Goal: Task Accomplishment & Management: Manage account settings

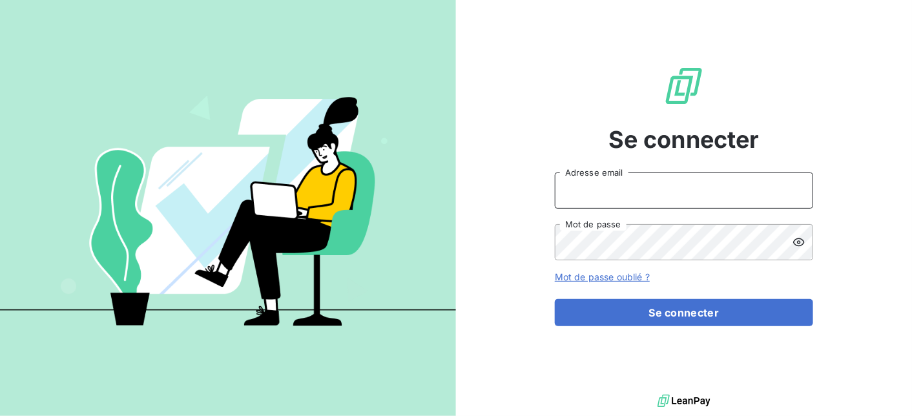
click at [592, 191] on input "Adresse email" at bounding box center [684, 191] width 258 height 36
type input "[EMAIL_ADDRESS][DOMAIN_NAME]"
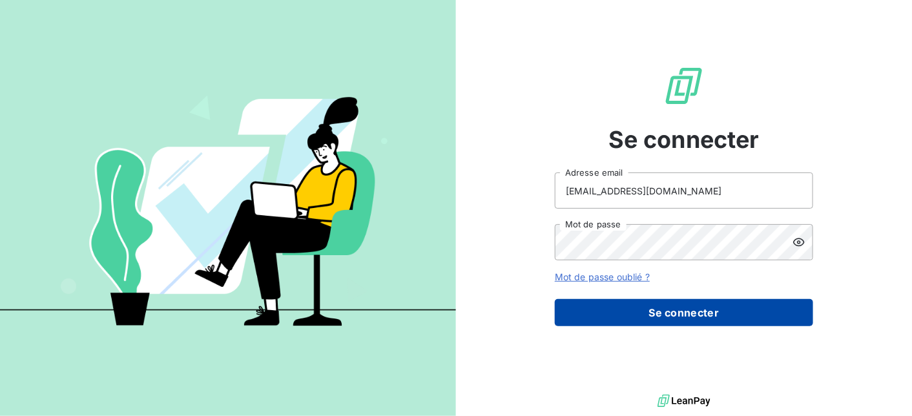
click at [671, 309] on button "Se connecter" at bounding box center [684, 312] width 258 height 27
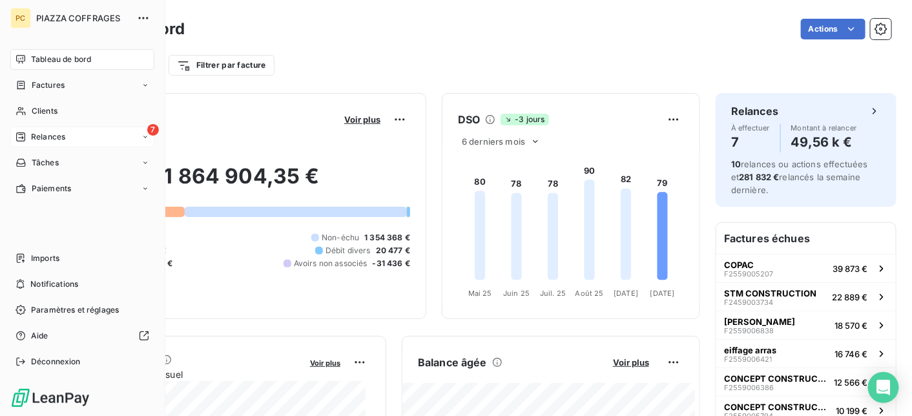
click at [37, 135] on span "Relances" at bounding box center [48, 137] width 34 height 12
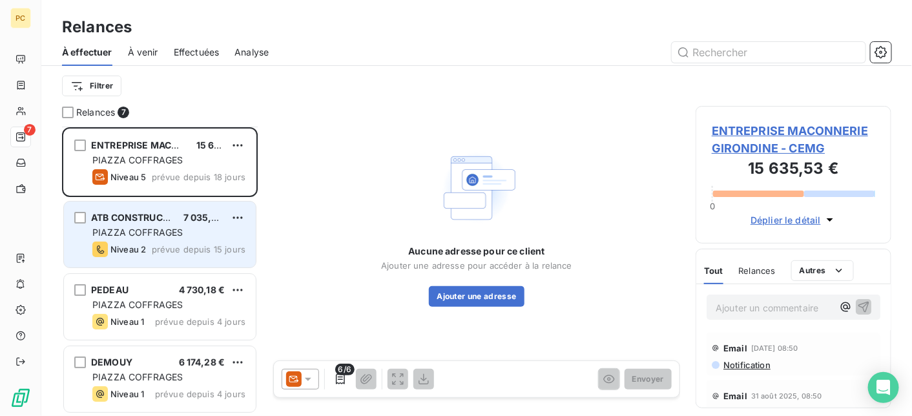
scroll to position [129, 0]
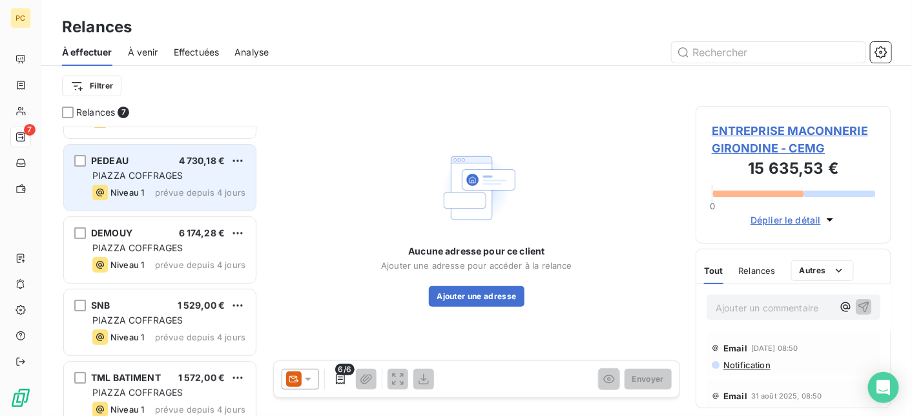
click at [149, 181] on div "PIAZZA COFFRAGES" at bounding box center [168, 175] width 153 height 13
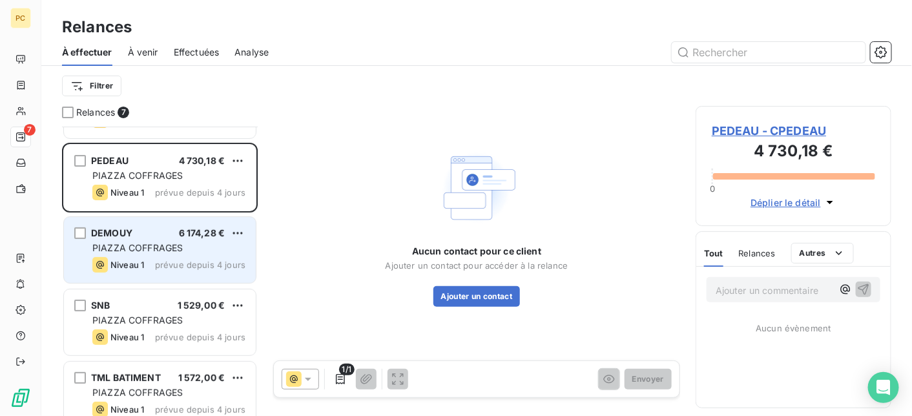
scroll to position [217, 0]
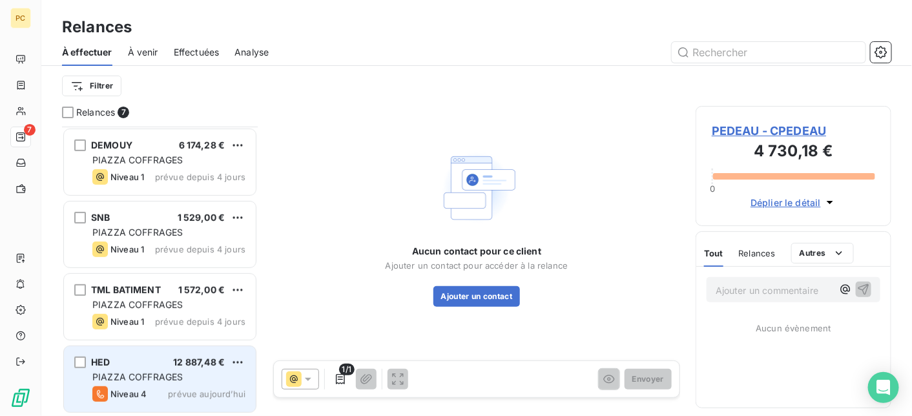
click at [163, 373] on span "PIAZZA COFFRAGES" at bounding box center [137, 377] width 90 height 11
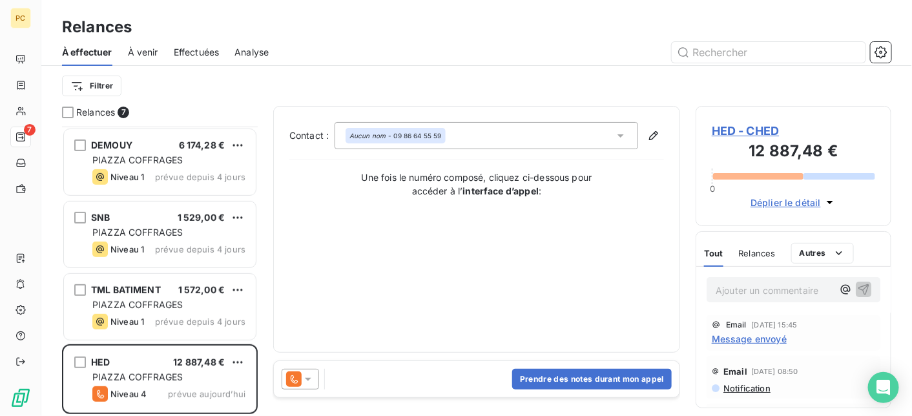
click at [793, 202] on span "Déplier le détail" at bounding box center [786, 203] width 70 height 14
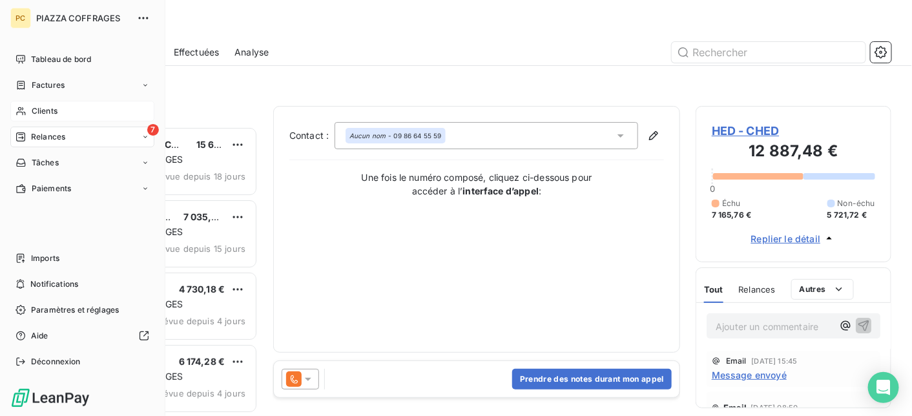
click at [41, 109] on span "Clients" at bounding box center [45, 111] width 26 height 12
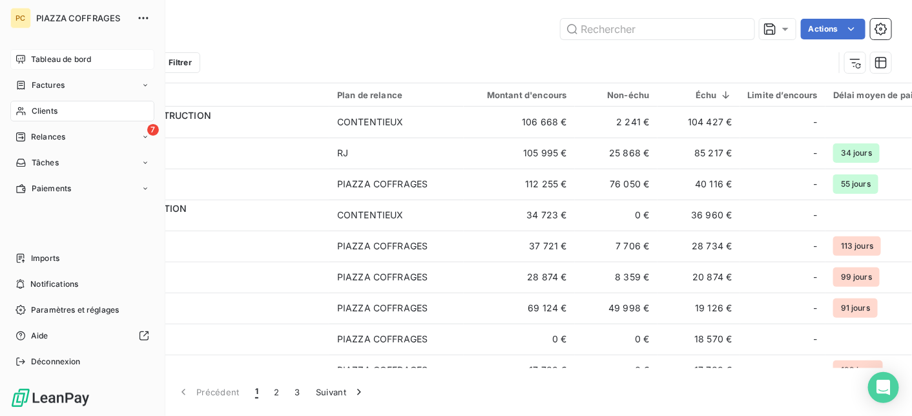
click at [50, 58] on span "Tableau de bord" at bounding box center [61, 60] width 60 height 12
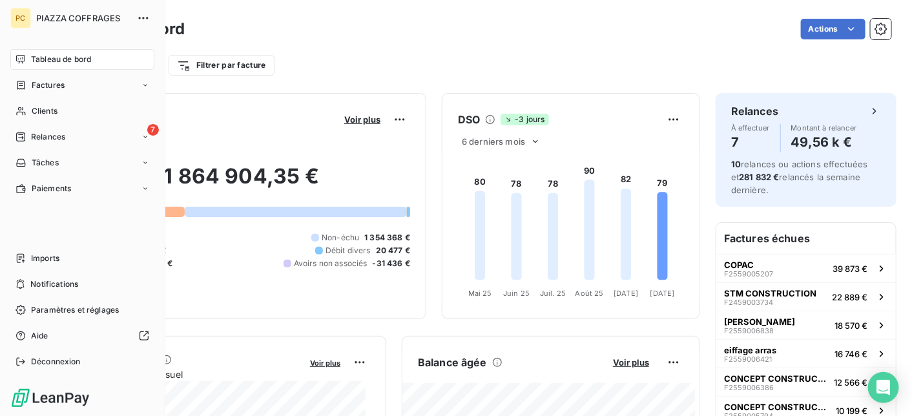
click at [57, 59] on span "Tableau de bord" at bounding box center [61, 60] width 60 height 12
click at [63, 82] on span "Factures" at bounding box center [48, 85] width 33 height 12
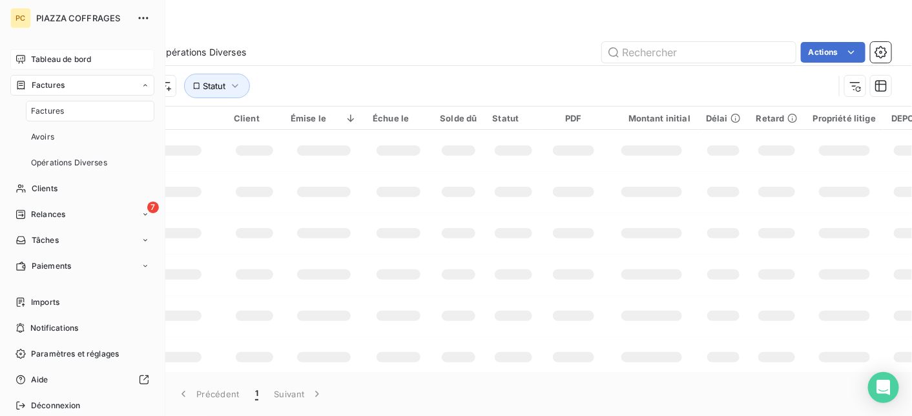
click at [60, 58] on span "Tableau de bord" at bounding box center [61, 60] width 60 height 12
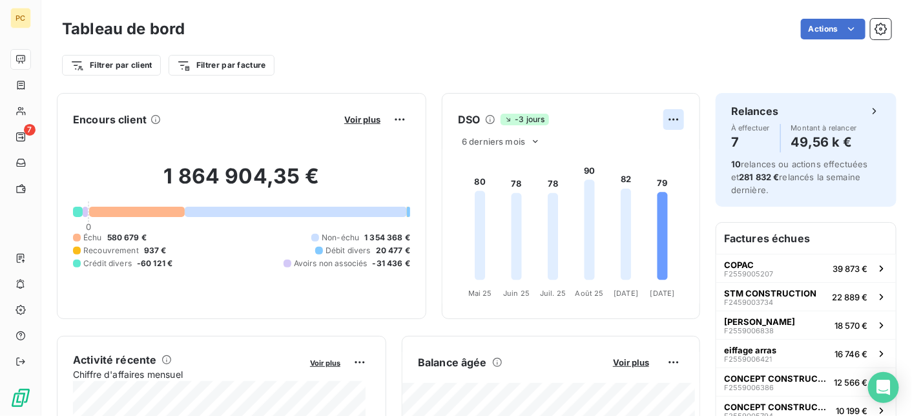
click at [666, 120] on html "PC 7 Tableau de bord Actions Filtrer par client Filtrer par facture Encours cli…" at bounding box center [456, 208] width 912 height 416
click at [585, 120] on html "PC 7 Tableau de bord Actions Filtrer par client Filtrer par facture Encours cli…" at bounding box center [456, 208] width 912 height 416
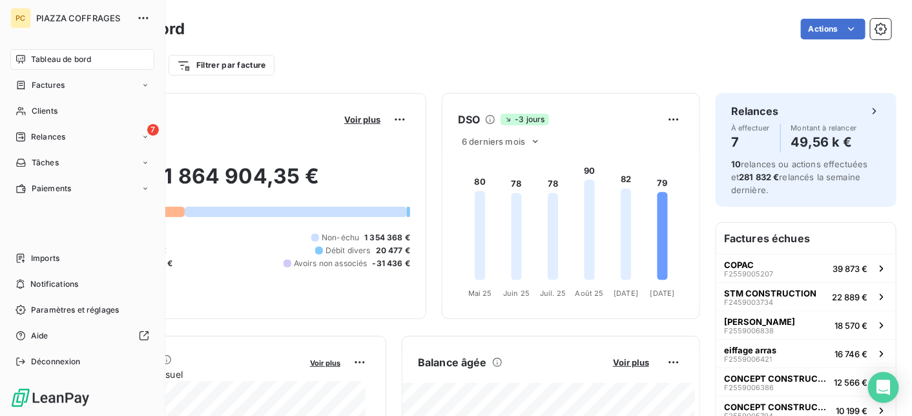
click at [43, 58] on span "Tableau de bord" at bounding box center [61, 60] width 60 height 12
click at [46, 139] on span "Relances" at bounding box center [48, 137] width 34 height 12
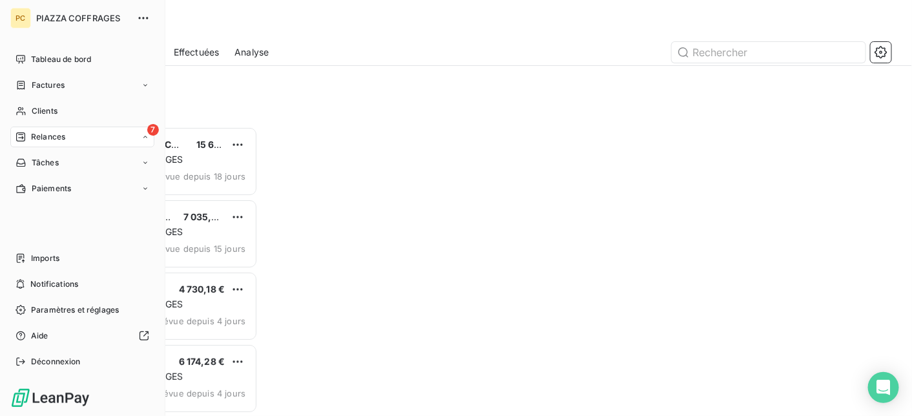
scroll to position [280, 186]
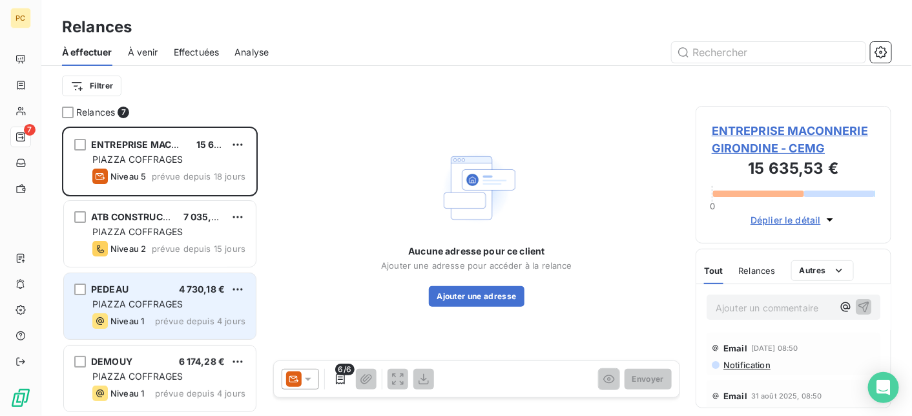
click at [169, 299] on span "PIAZZA COFFRAGES" at bounding box center [137, 304] width 90 height 11
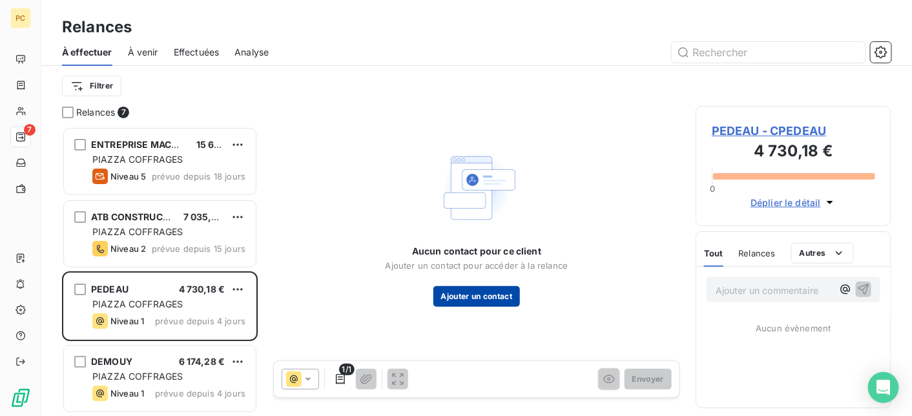
click at [495, 297] on button "Ajouter un contact" at bounding box center [477, 296] width 87 height 21
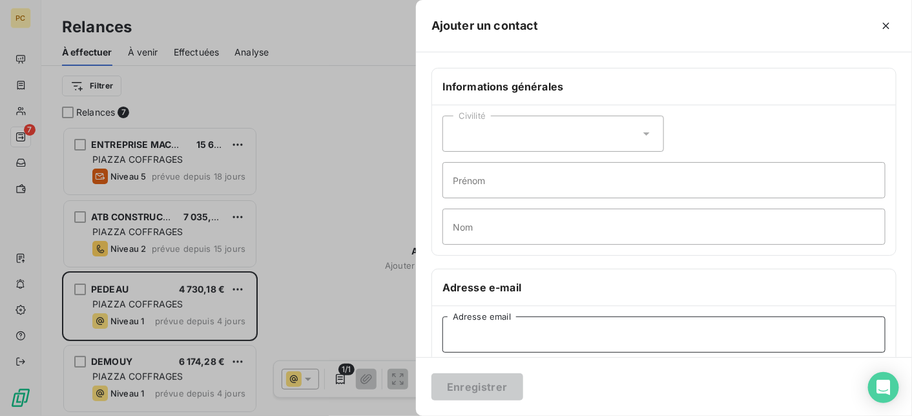
click at [483, 340] on input "Adresse email" at bounding box center [664, 335] width 443 height 36
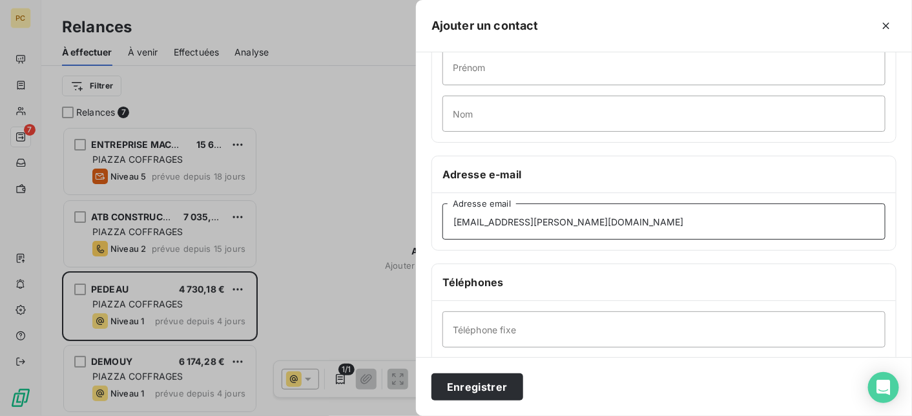
scroll to position [129, 0]
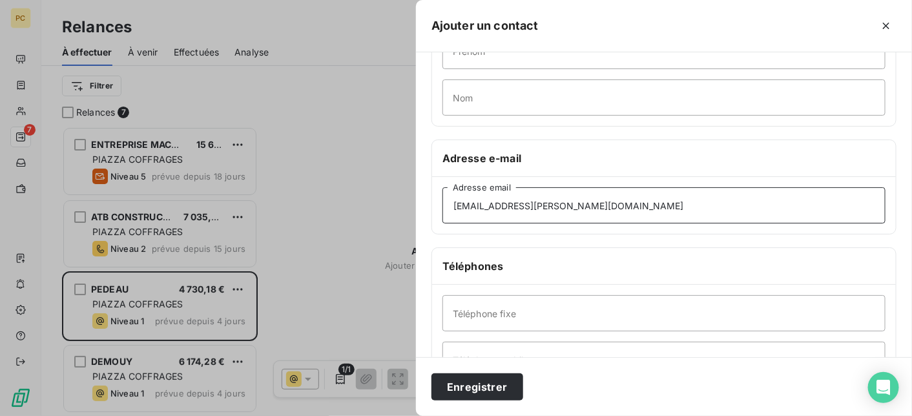
type input "[EMAIL_ADDRESS][PERSON_NAME][DOMAIN_NAME]"
click at [470, 311] on input "Téléphone fixe" at bounding box center [664, 313] width 443 height 36
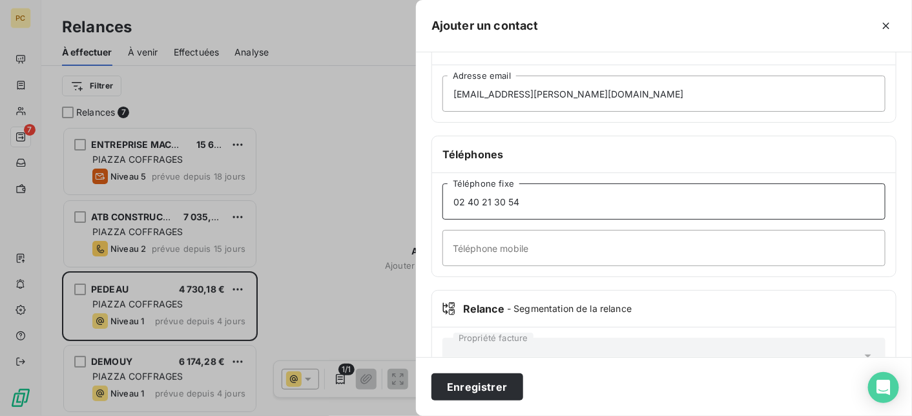
scroll to position [281, 0]
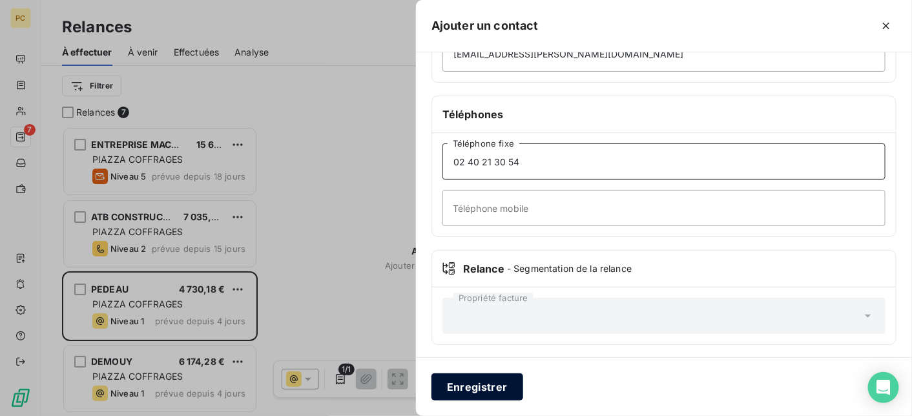
type input "02 40 21 30 54"
click at [490, 383] on button "Enregistrer" at bounding box center [478, 386] width 92 height 27
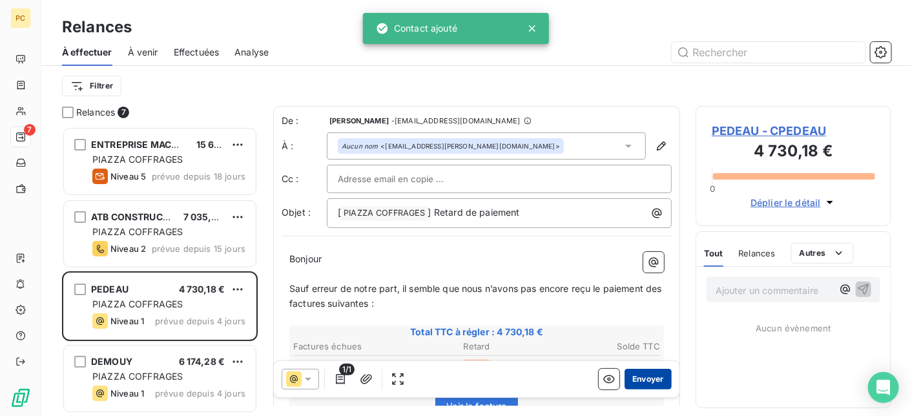
click at [634, 381] on button "Envoyer" at bounding box center [648, 379] width 47 height 21
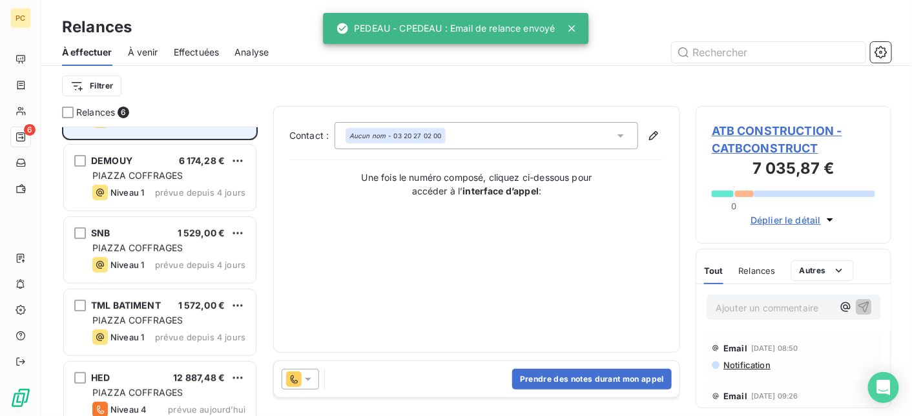
scroll to position [145, 0]
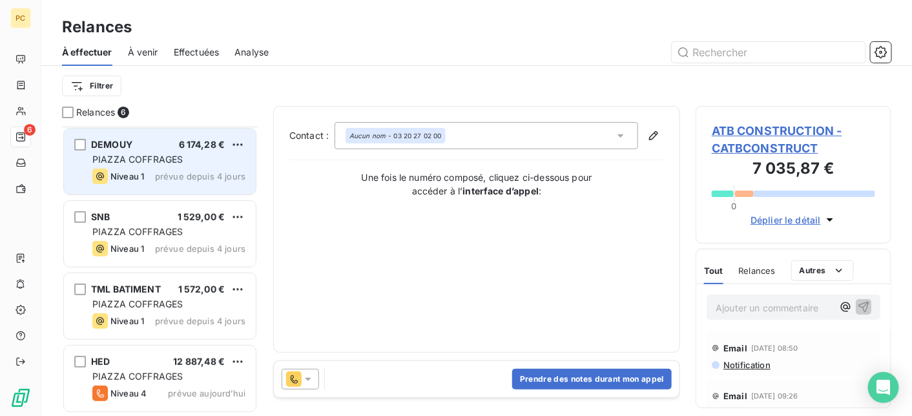
click at [171, 169] on div "Niveau 1 prévue depuis 4 jours" at bounding box center [168, 177] width 153 height 16
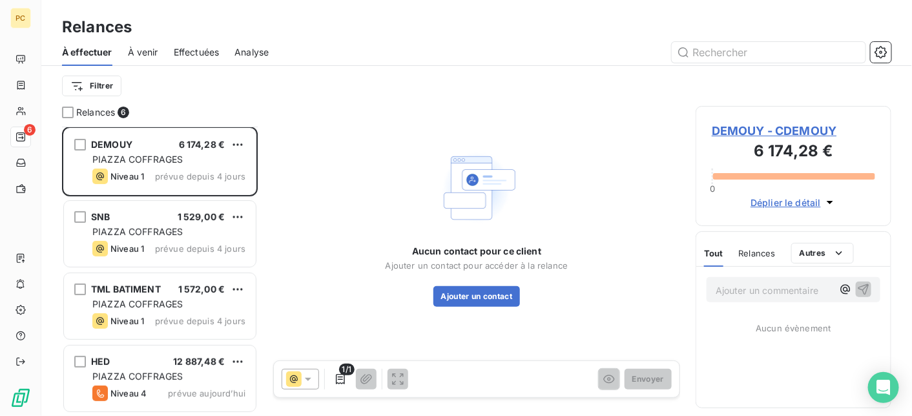
click at [795, 200] on span "Déplier le détail" at bounding box center [786, 203] width 70 height 14
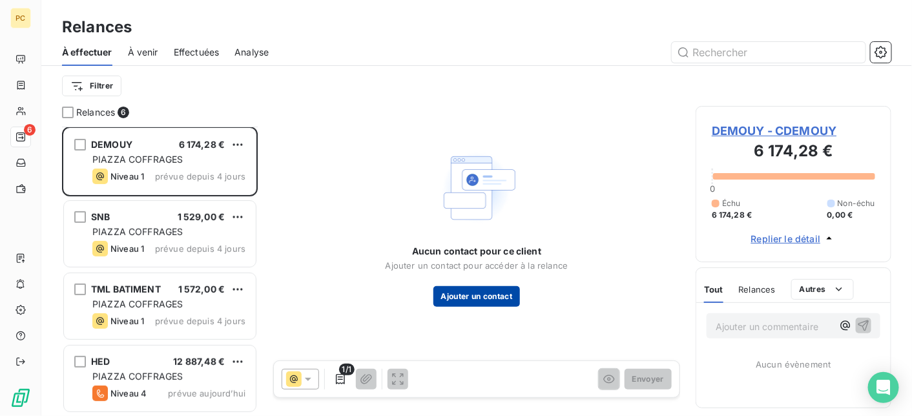
click at [479, 298] on button "Ajouter un contact" at bounding box center [477, 296] width 87 height 21
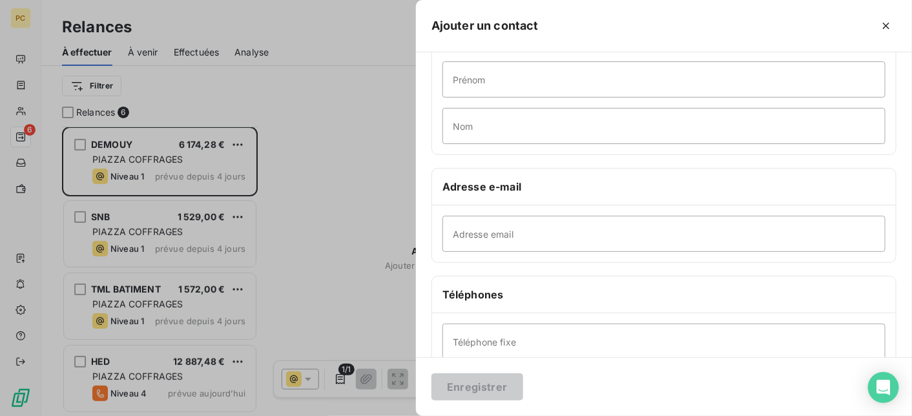
scroll to position [129, 0]
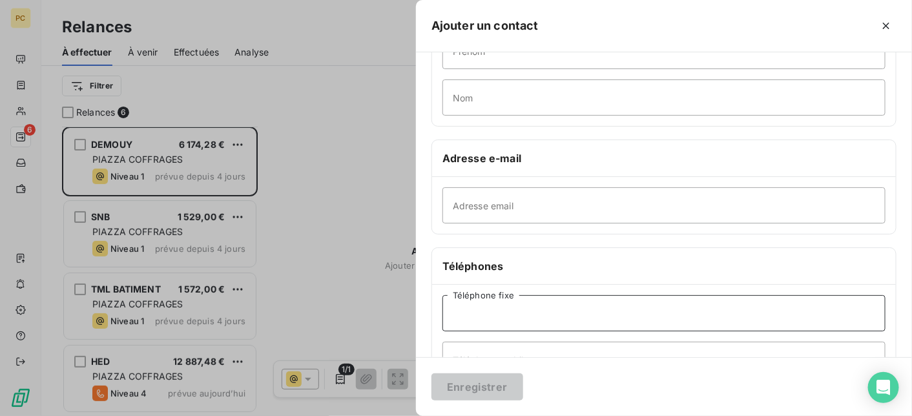
click at [493, 311] on input "Téléphone fixe" at bounding box center [664, 313] width 443 height 36
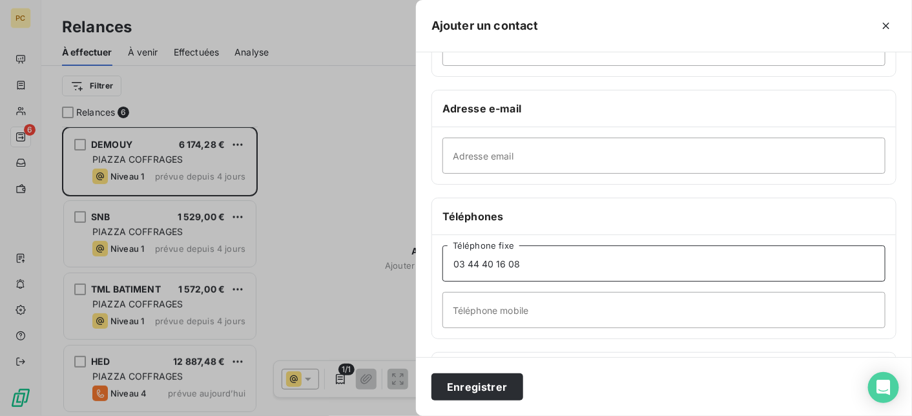
scroll to position [152, 0]
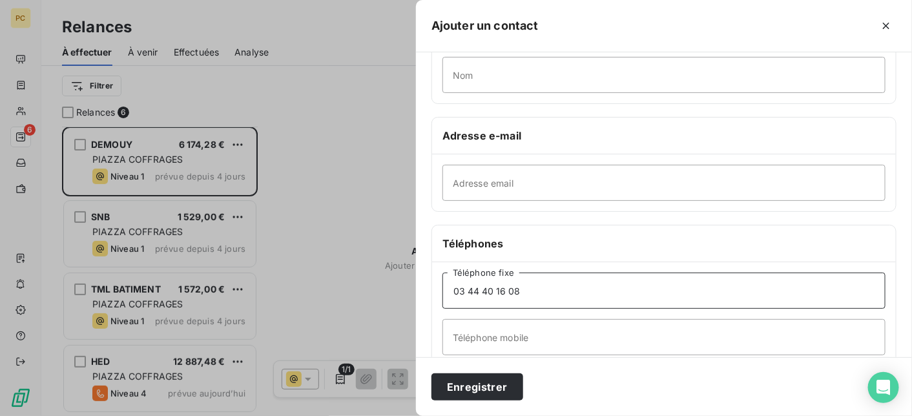
type input "03 44 40 16 08"
click at [469, 186] on input "Adresse email" at bounding box center [664, 183] width 443 height 36
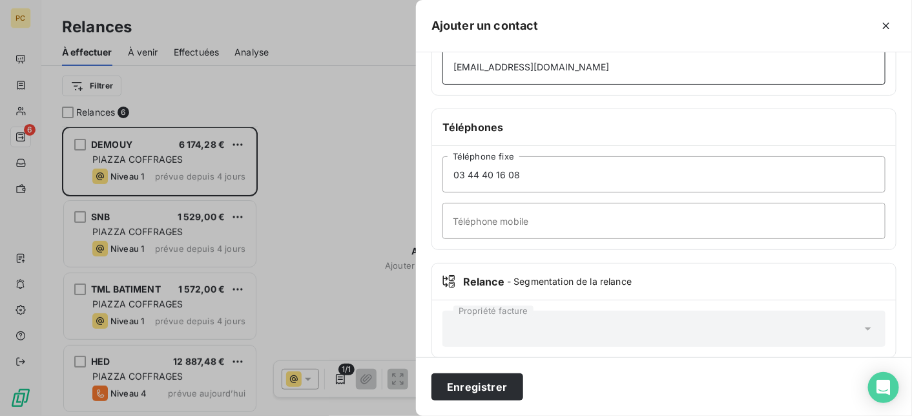
scroll to position [281, 0]
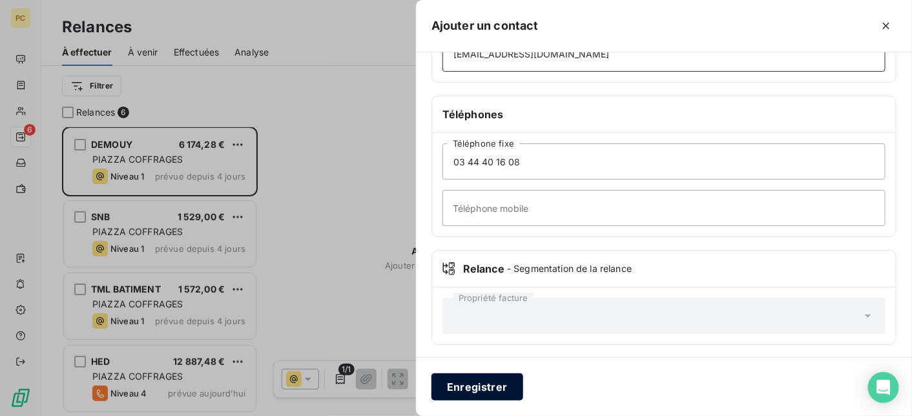
type input "[EMAIL_ADDRESS][DOMAIN_NAME]"
click at [469, 392] on button "Enregistrer" at bounding box center [478, 386] width 92 height 27
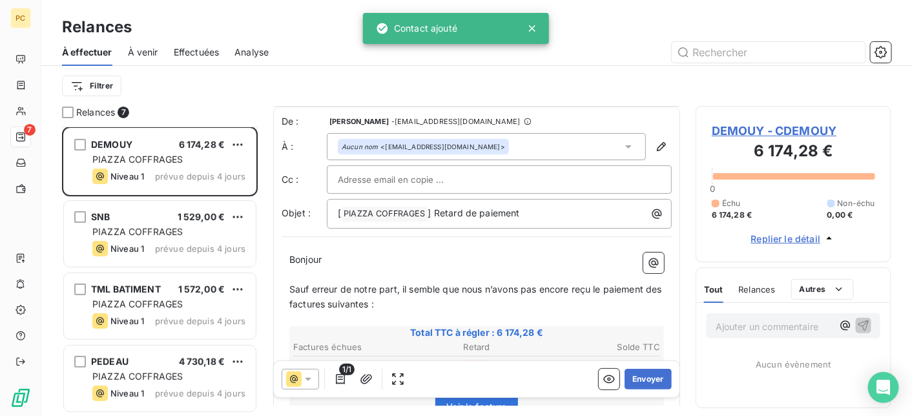
scroll to position [129, 0]
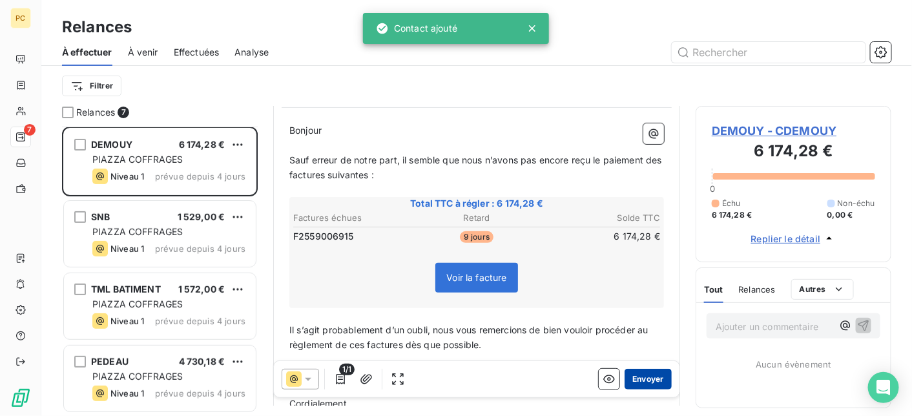
click at [638, 381] on button "Envoyer" at bounding box center [648, 379] width 47 height 21
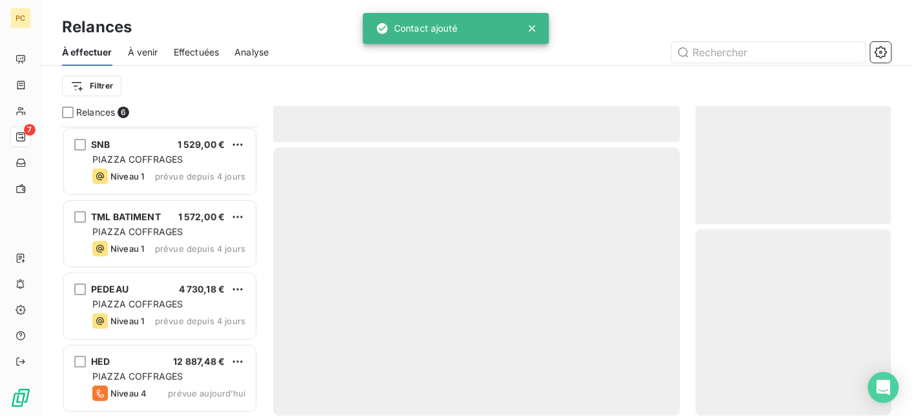
scroll to position [145, 0]
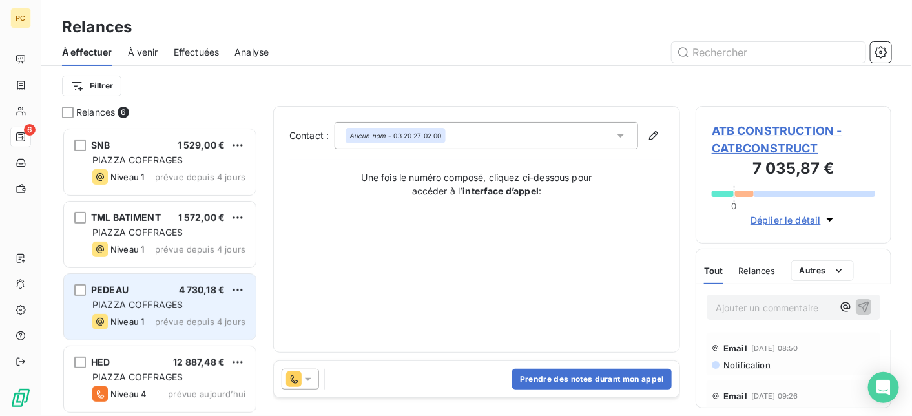
click at [202, 304] on div "PIAZZA COFFRAGES" at bounding box center [168, 305] width 153 height 13
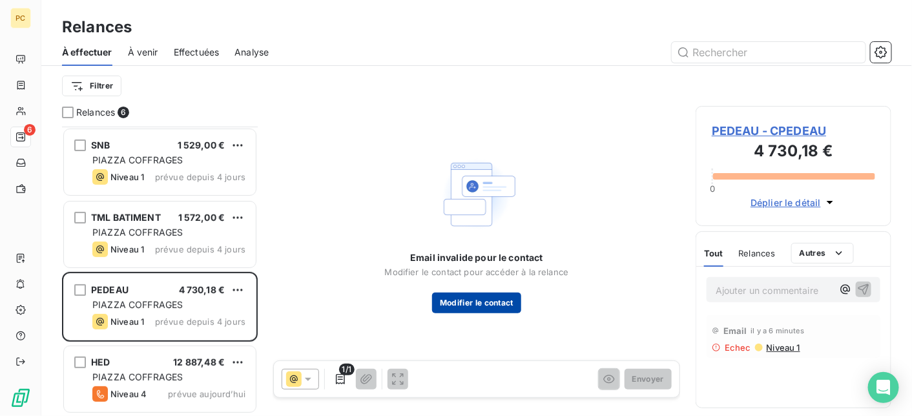
click at [492, 300] on button "Modifier le contact" at bounding box center [476, 303] width 89 height 21
type input "[EMAIL_ADDRESS][PERSON_NAME][DOMAIN_NAME]"
type input "02 40 21 30 54"
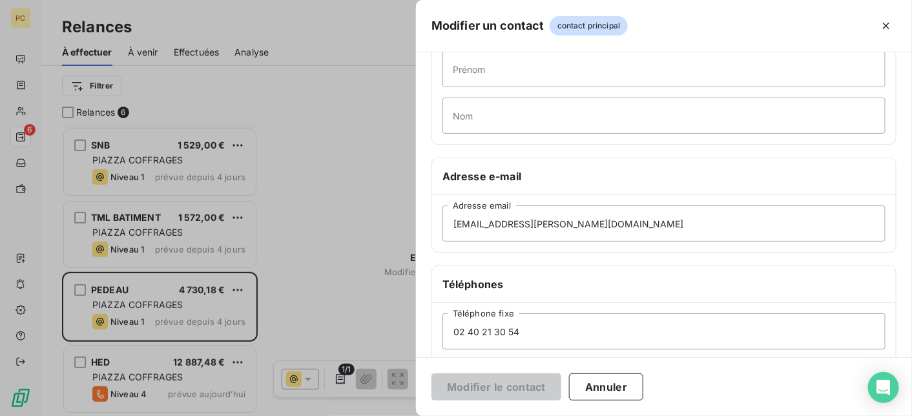
scroll to position [129, 0]
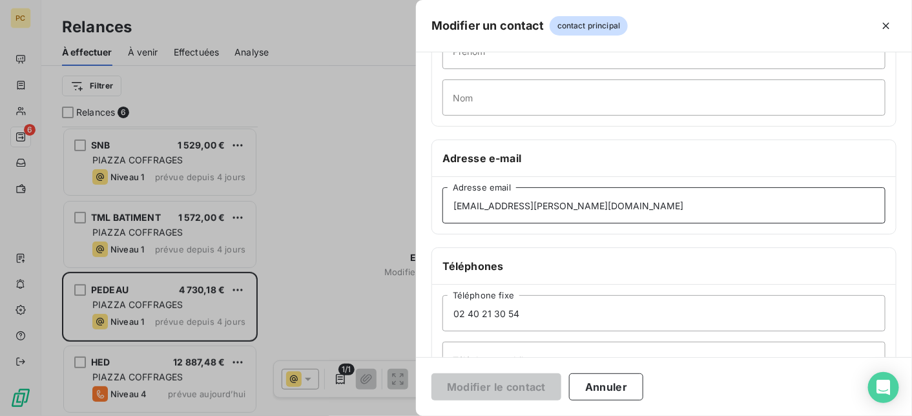
drag, startPoint x: 540, startPoint y: 205, endPoint x: 498, endPoint y: 205, distance: 42.6
click at [498, 205] on input "[EMAIL_ADDRESS][PERSON_NAME][DOMAIN_NAME]" at bounding box center [664, 205] width 443 height 36
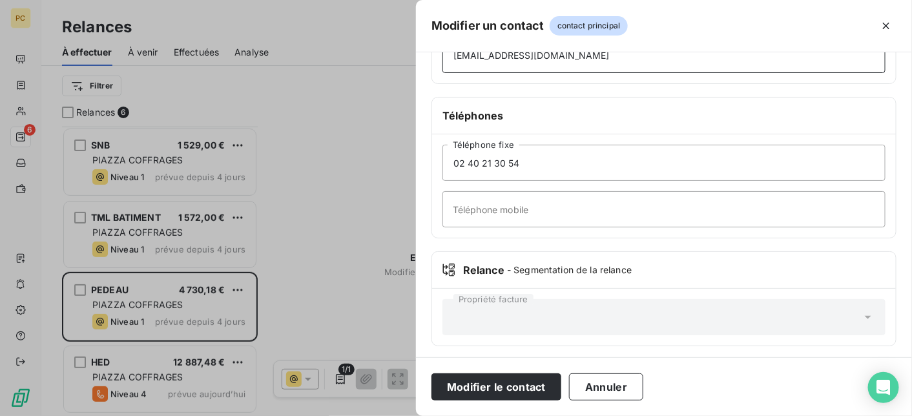
scroll to position [281, 0]
type input "[EMAIL_ADDRESS][DOMAIN_NAME]"
click at [525, 392] on button "Modifier le contact" at bounding box center [497, 386] width 130 height 27
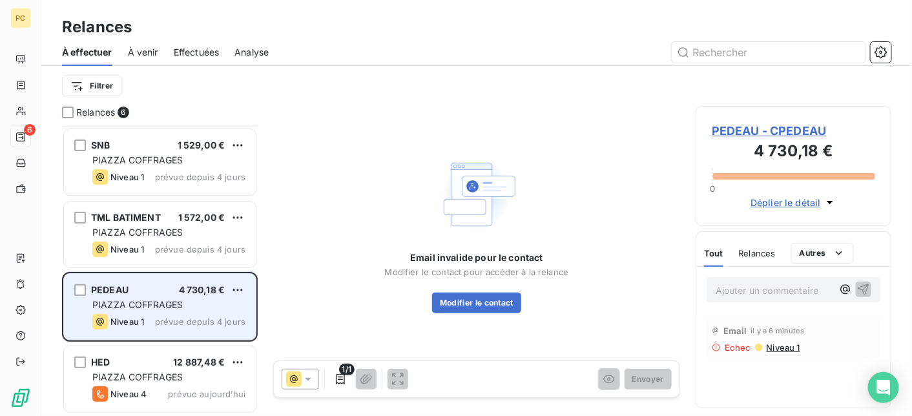
click at [204, 311] on div "PEDEAU 4 730,18 € PIAZZA COFFRAGES Niveau 1 prévue depuis 4 jours" at bounding box center [160, 307] width 192 height 66
click at [185, 310] on div "PIAZZA COFFRAGES" at bounding box center [168, 305] width 153 height 13
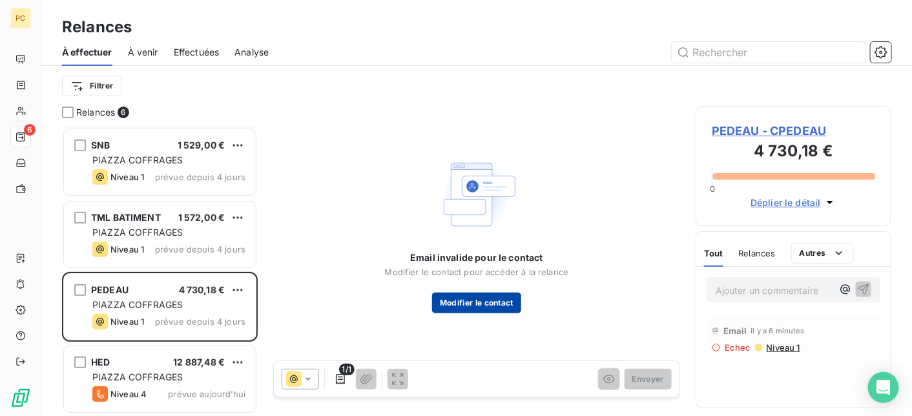
click at [465, 306] on button "Modifier le contact" at bounding box center [476, 303] width 89 height 21
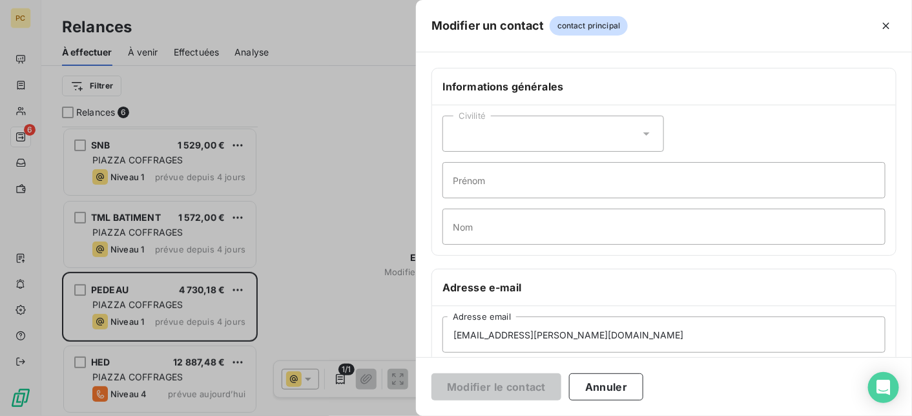
scroll to position [129, 0]
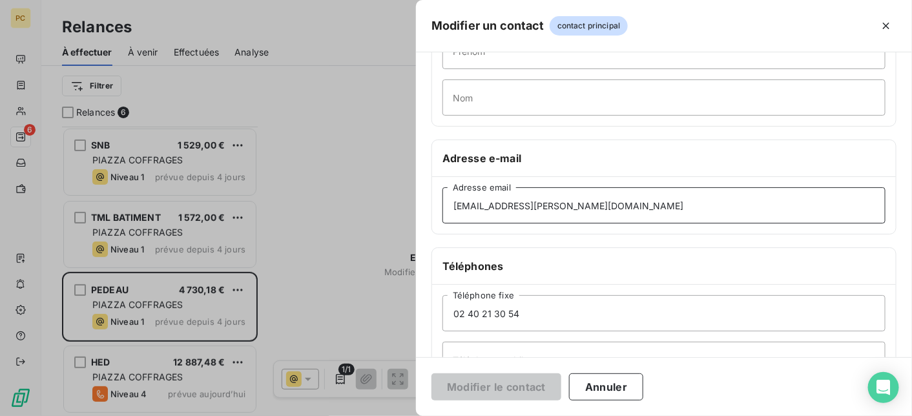
drag, startPoint x: 547, startPoint y: 204, endPoint x: 495, endPoint y: 205, distance: 51.7
click at [495, 205] on input "[EMAIL_ADDRESS][PERSON_NAME][DOMAIN_NAME]" at bounding box center [664, 205] width 443 height 36
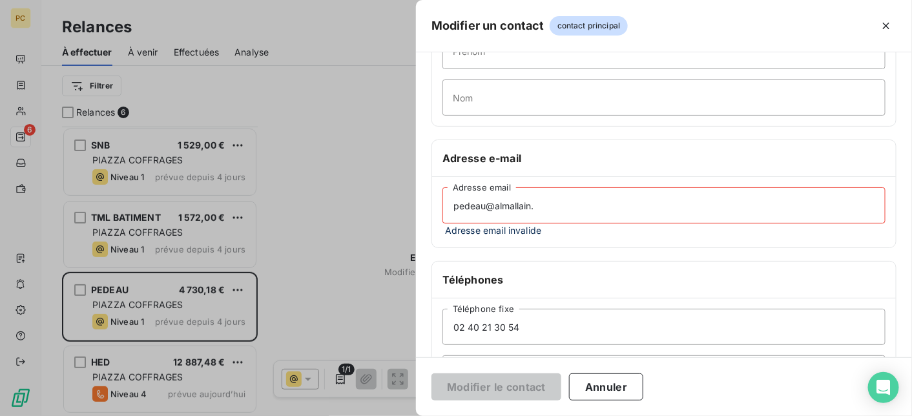
type input "[EMAIL_ADDRESS][DOMAIN_NAME]"
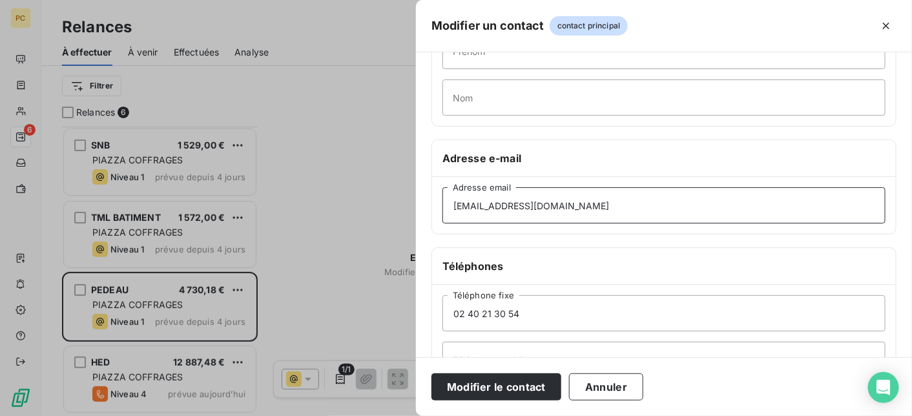
scroll to position [281, 0]
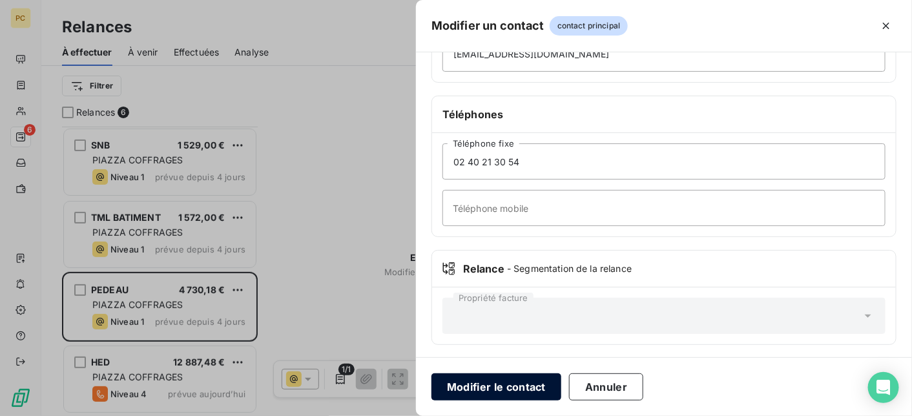
click at [533, 388] on button "Modifier le contact" at bounding box center [497, 386] width 130 height 27
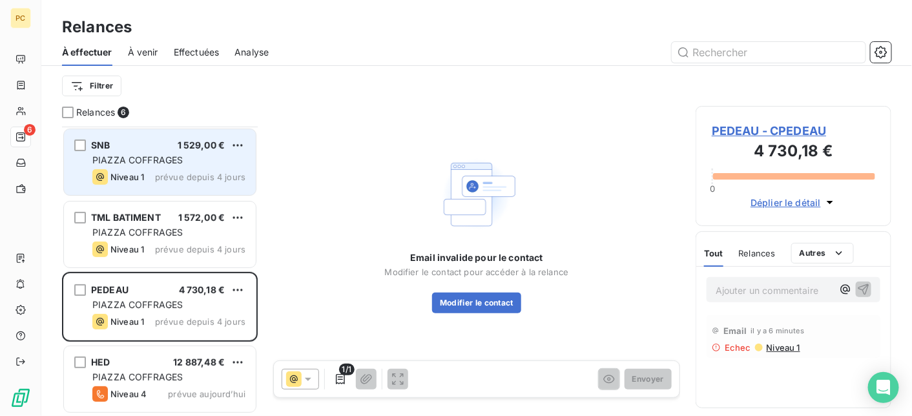
click at [118, 154] on div "PIAZZA COFFRAGES" at bounding box center [168, 160] width 153 height 13
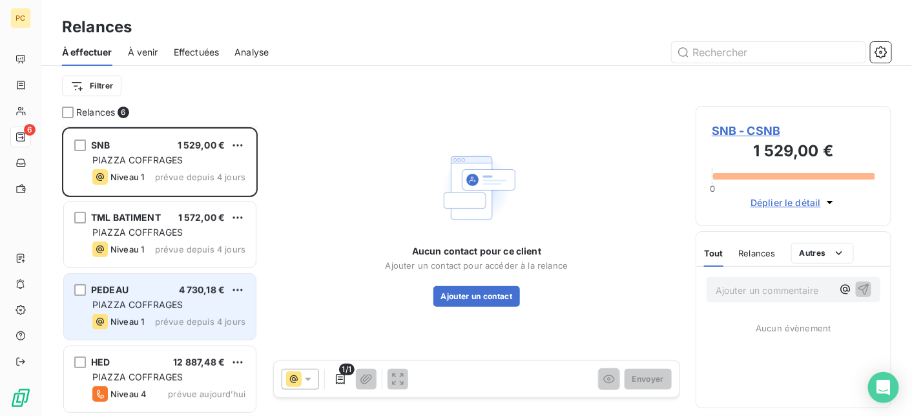
click at [157, 314] on div "Niveau 1 prévue depuis 4 jours" at bounding box center [168, 322] width 153 height 16
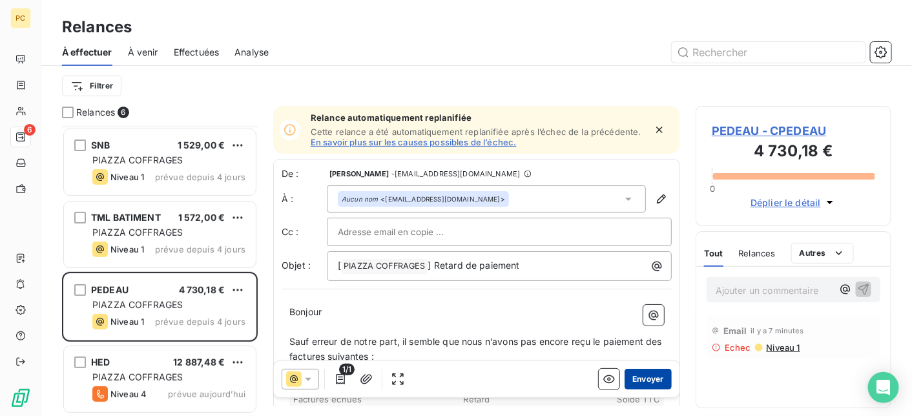
click at [646, 379] on button "Envoyer" at bounding box center [648, 379] width 47 height 21
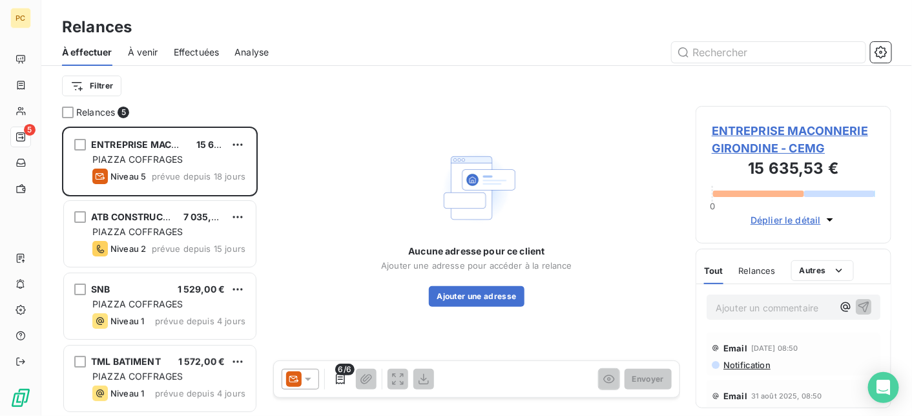
click at [195, 54] on span "Effectuées" at bounding box center [197, 52] width 46 height 13
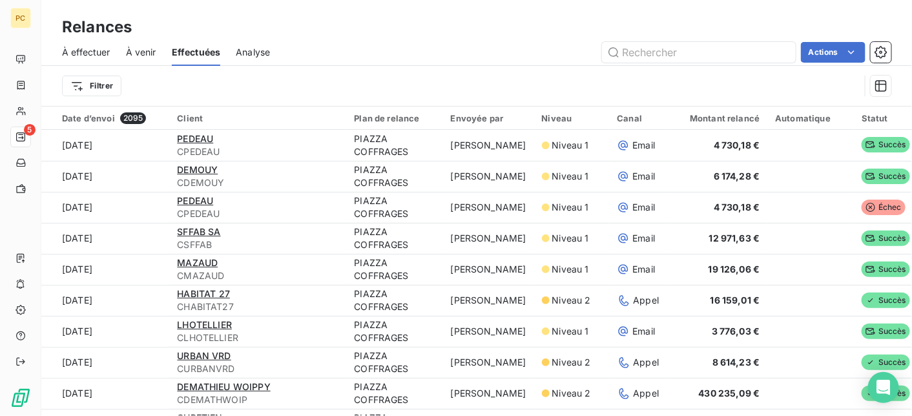
click at [98, 49] on span "À effectuer" at bounding box center [86, 52] width 48 height 13
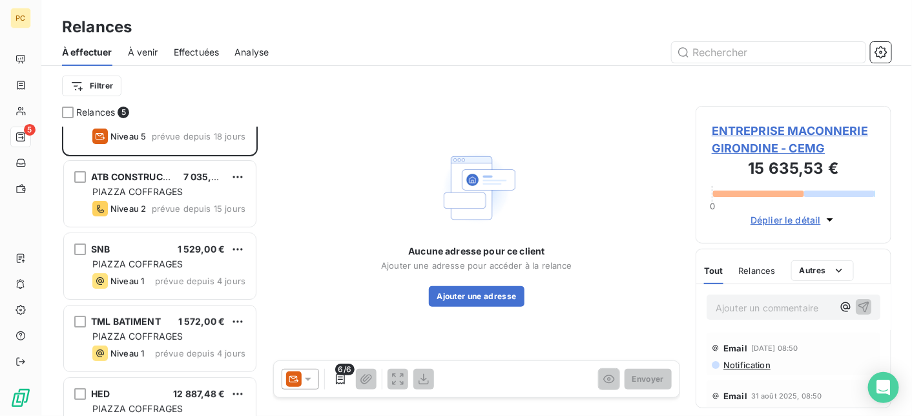
scroll to position [73, 0]
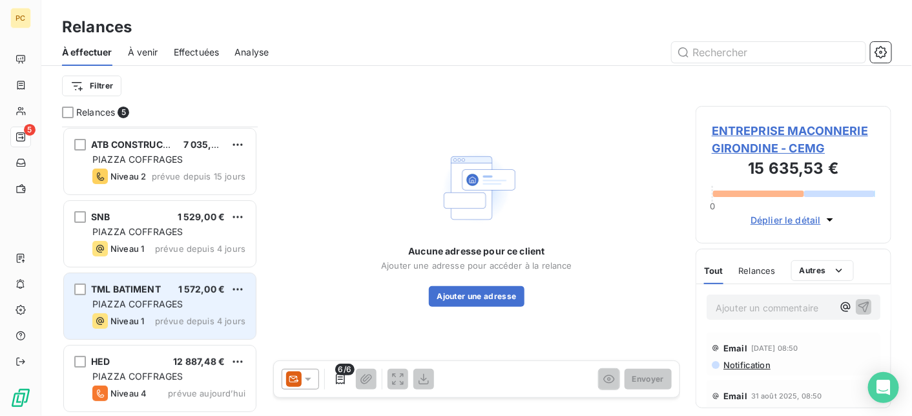
click at [184, 298] on div "PIAZZA COFFRAGES" at bounding box center [168, 304] width 153 height 13
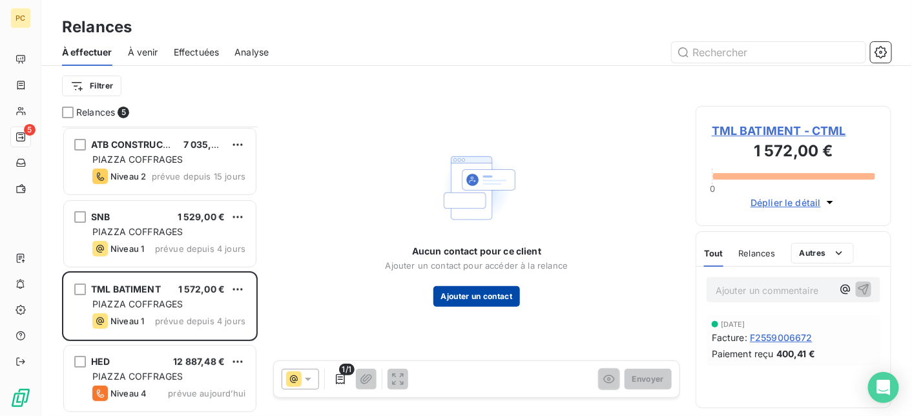
click at [486, 301] on button "Ajouter un contact" at bounding box center [477, 296] width 87 height 21
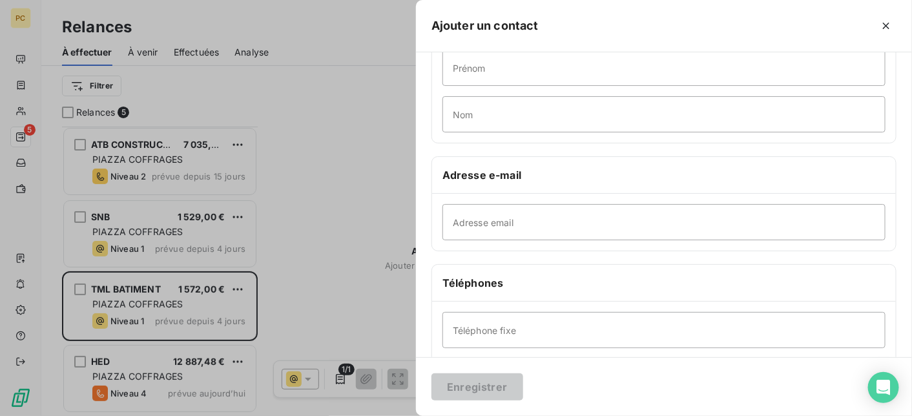
scroll to position [129, 0]
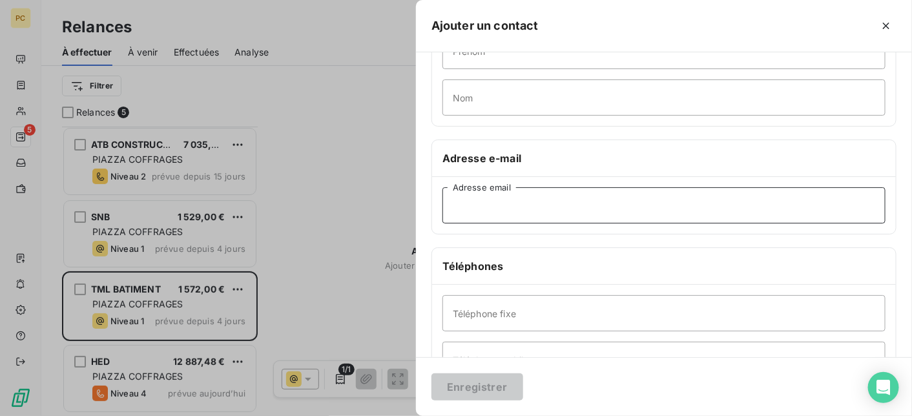
click at [474, 207] on input "Adresse email" at bounding box center [664, 205] width 443 height 36
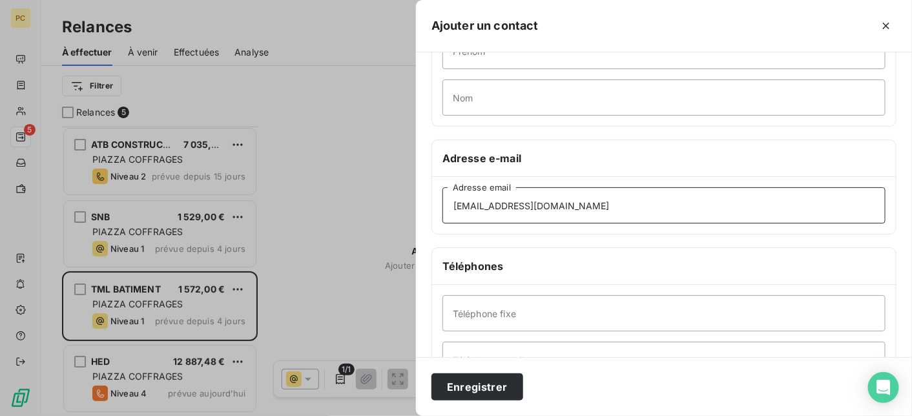
type input "[EMAIL_ADDRESS][DOMAIN_NAME]"
click at [479, 308] on input "Téléphone fixe" at bounding box center [664, 313] width 443 height 36
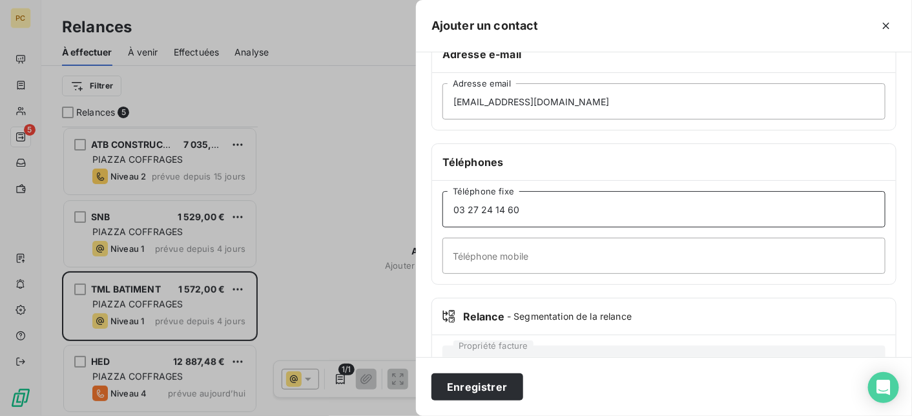
scroll to position [281, 0]
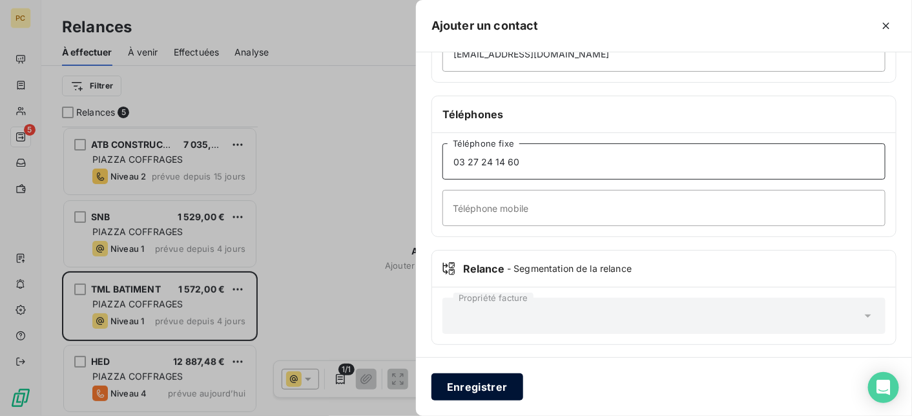
type input "03 27 24 14 60"
click at [486, 392] on button "Enregistrer" at bounding box center [478, 386] width 92 height 27
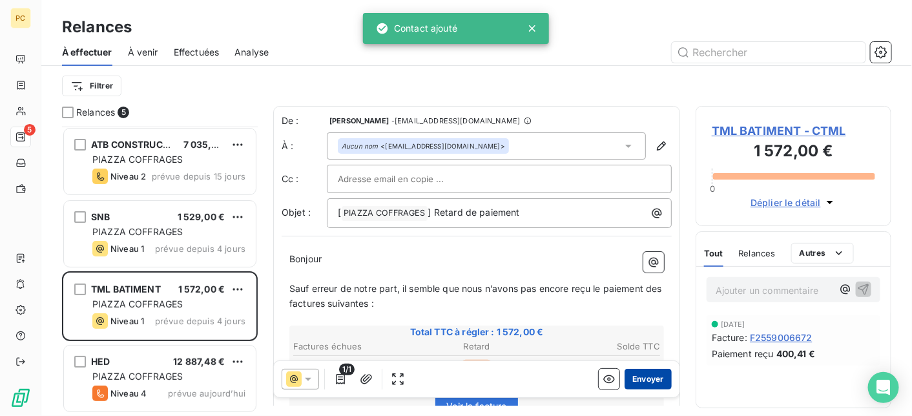
click at [635, 379] on button "Envoyer" at bounding box center [648, 379] width 47 height 21
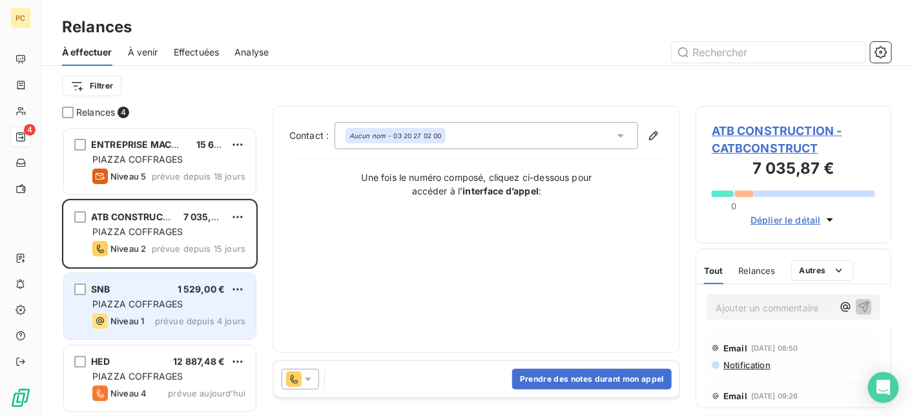
click at [120, 305] on span "PIAZZA COFFRAGES" at bounding box center [137, 304] width 90 height 11
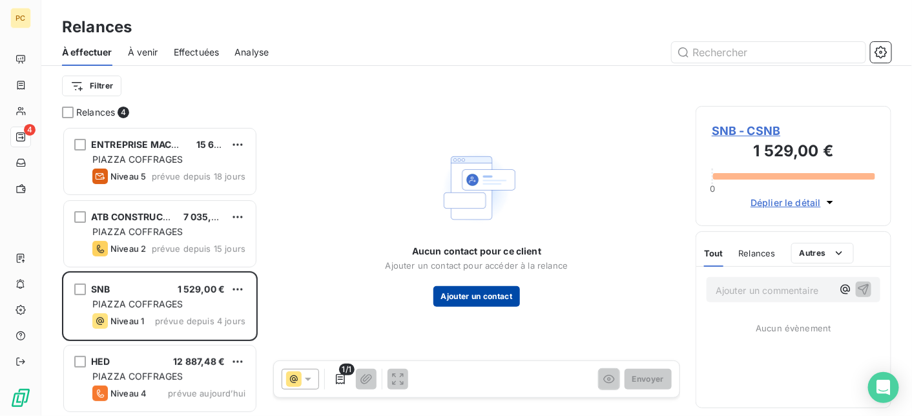
click at [479, 299] on button "Ajouter un contact" at bounding box center [477, 296] width 87 height 21
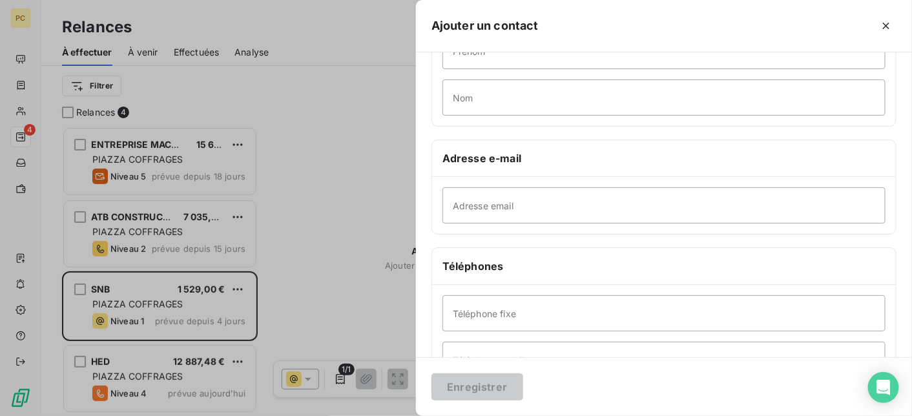
scroll to position [258, 0]
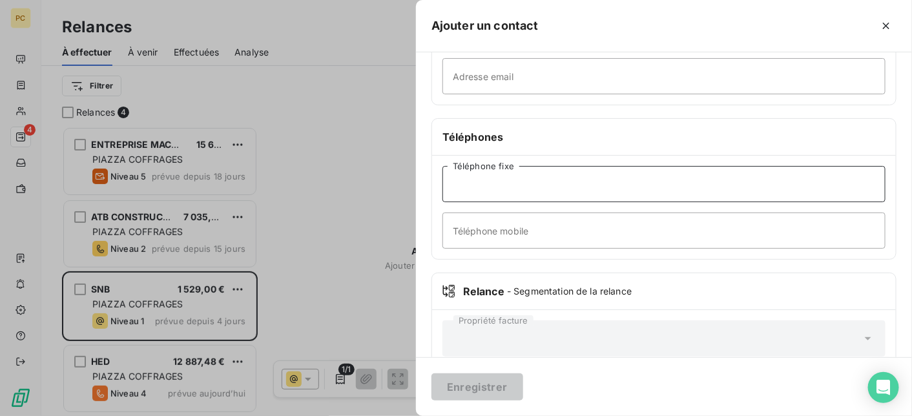
click at [470, 174] on input "Téléphone fixe" at bounding box center [664, 184] width 443 height 36
type input "01 39 78 75 98"
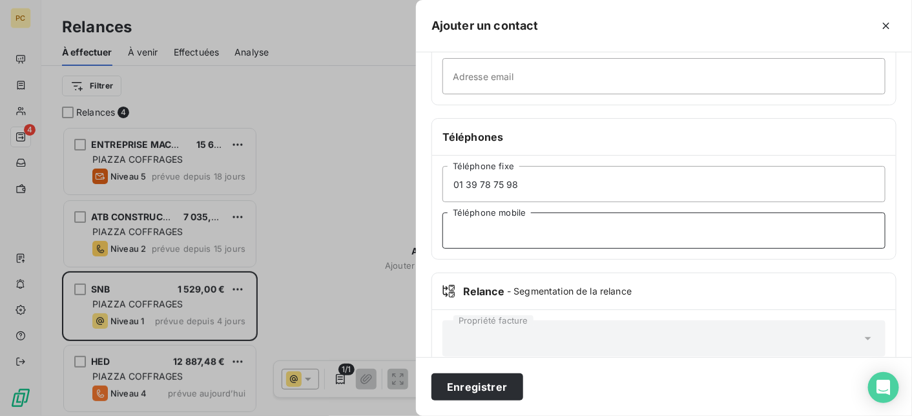
click at [507, 236] on input "Téléphone mobile" at bounding box center [664, 231] width 443 height 36
type input "06 69 31 96 96"
click at [479, 78] on input "Adresse email" at bounding box center [664, 76] width 443 height 36
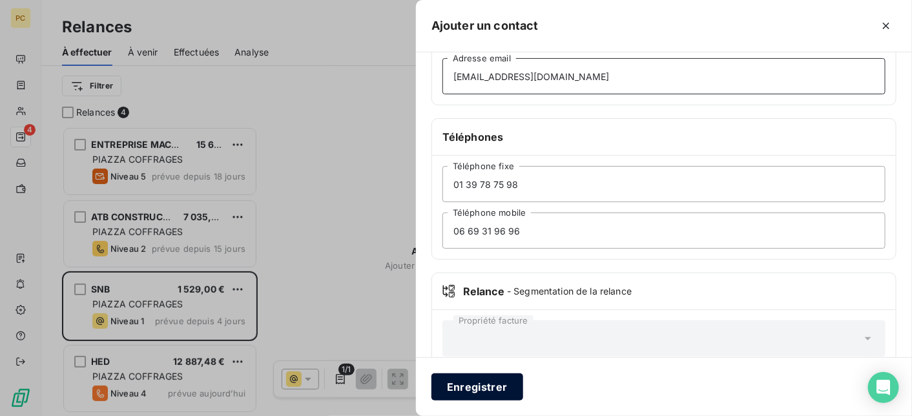
type input "[EMAIL_ADDRESS][DOMAIN_NAME]"
click at [502, 392] on button "Enregistrer" at bounding box center [478, 386] width 92 height 27
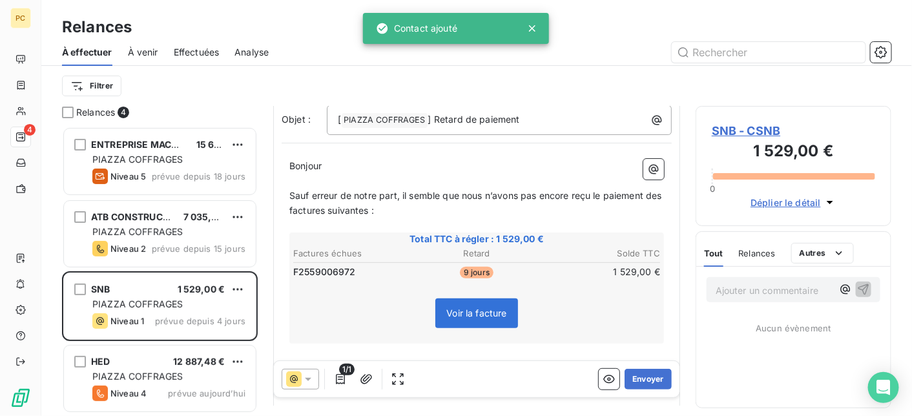
scroll to position [129, 0]
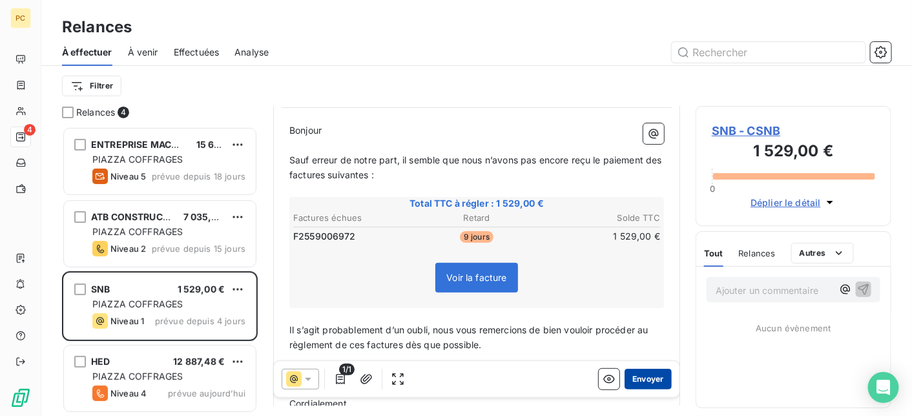
click at [645, 379] on button "Envoyer" at bounding box center [648, 379] width 47 height 21
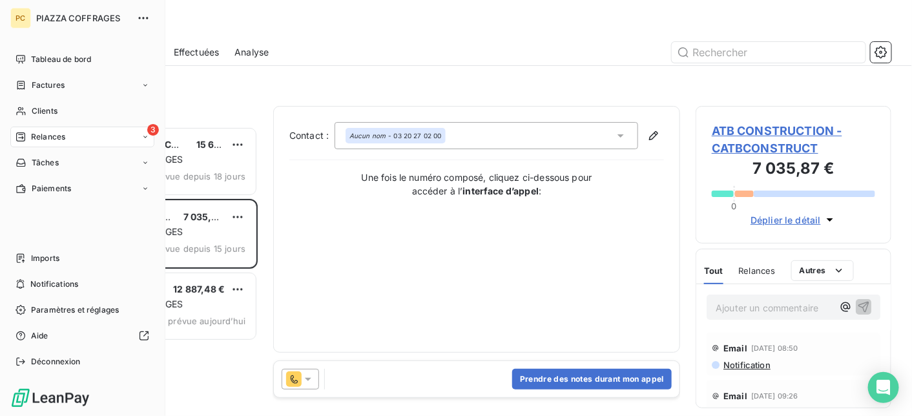
click at [36, 132] on span "Relances" at bounding box center [48, 137] width 34 height 12
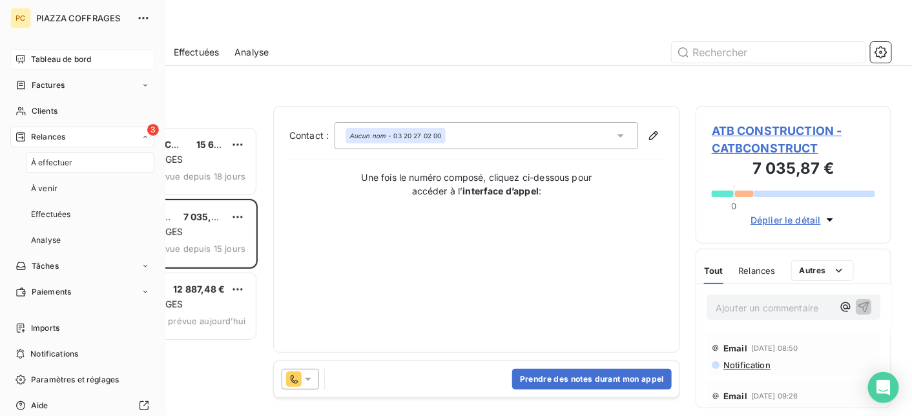
click at [62, 54] on span "Tableau de bord" at bounding box center [61, 60] width 60 height 12
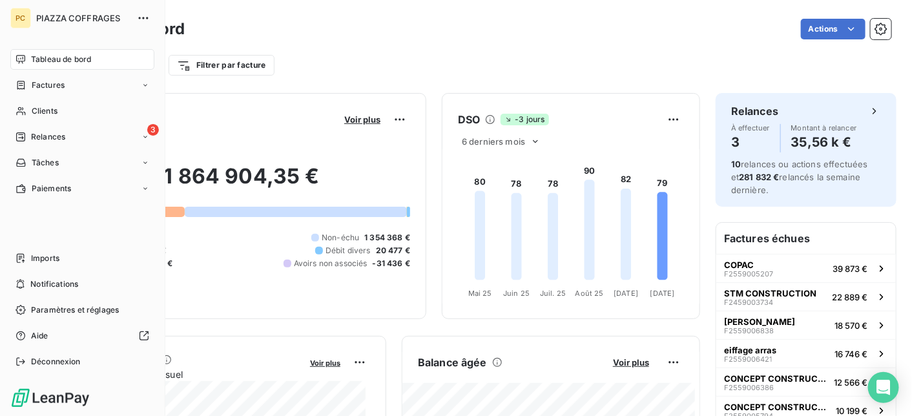
click at [63, 61] on span "Tableau de bord" at bounding box center [61, 60] width 60 height 12
click at [52, 87] on span "Factures" at bounding box center [48, 85] width 33 height 12
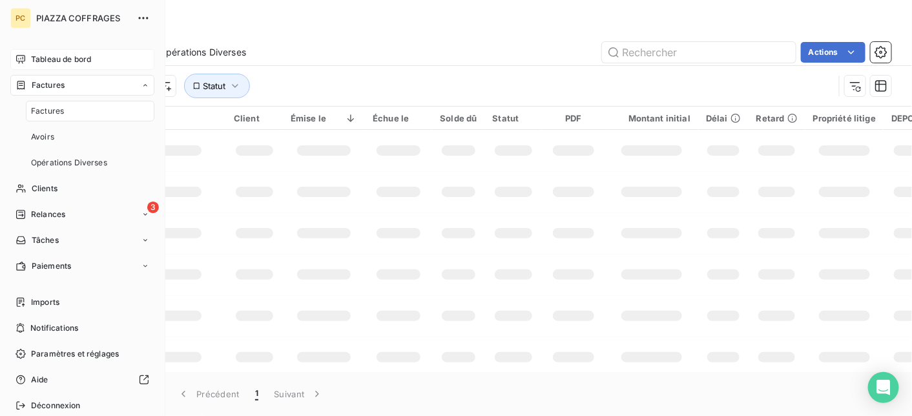
click at [57, 59] on span "Tableau de bord" at bounding box center [61, 60] width 60 height 12
